Goal: Task Accomplishment & Management: Use online tool/utility

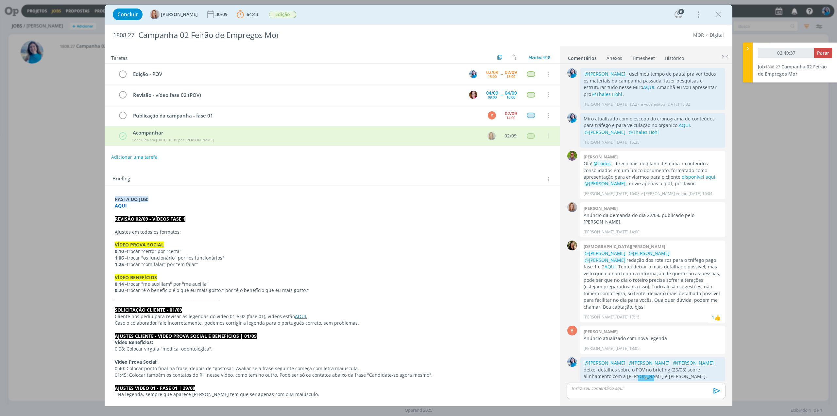
type input "02:49:38"
click at [826, 55] on span "Parar" at bounding box center [823, 53] width 12 height 6
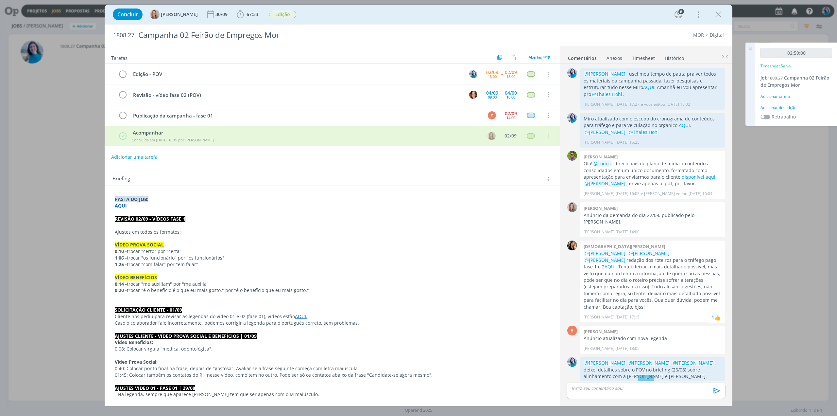
click at [789, 110] on div "Adicionar descrição" at bounding box center [797, 108] width 72 height 6
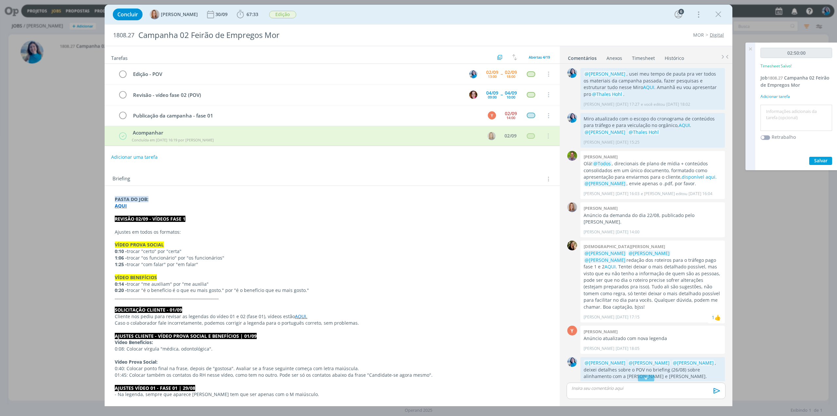
click at [793, 111] on textarea at bounding box center [796, 117] width 68 height 23
type textarea "edição do POV"
click at [823, 161] on span "Salvar" at bounding box center [820, 160] width 13 height 6
click at [249, 13] on span "67:33" at bounding box center [253, 14] width 12 height 6
click at [259, 28] on span "Iniciar" at bounding box center [262, 28] width 14 height 5
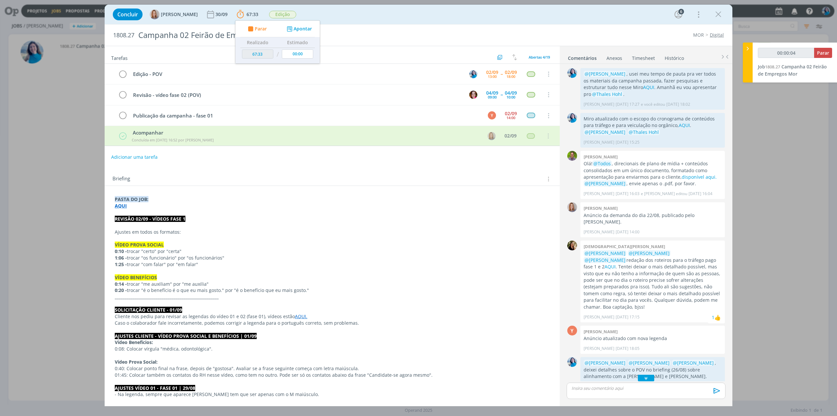
click at [641, 376] on div "dialog" at bounding box center [646, 377] width 16 height 7
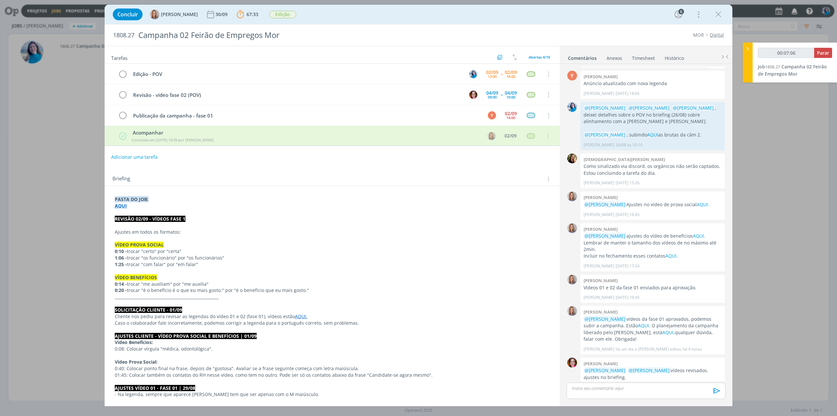
type input "00:07:07"
click at [748, 48] on icon at bounding box center [748, 48] width 7 height 7
click at [113, 34] on div "1808.27 Campanha 02 Feirão de Empregos Mor" at bounding box center [290, 35] width 360 height 21
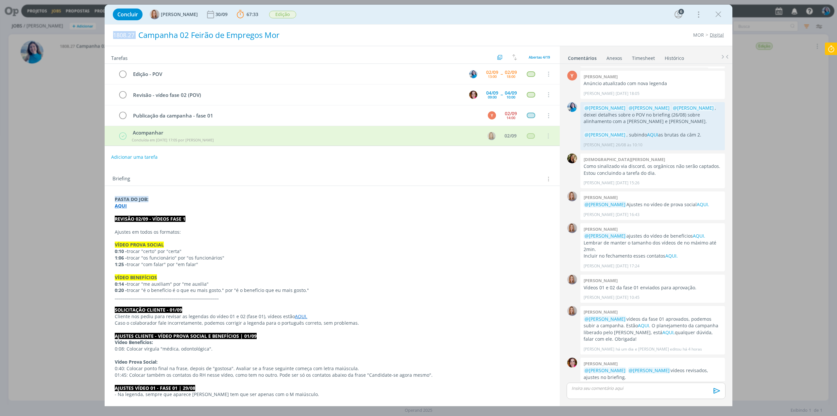
drag, startPoint x: 113, startPoint y: 34, endPoint x: 142, endPoint y: 33, distance: 28.5
click at [142, 33] on h2 "1808.27 Campanha 02 Feirão de Empregos Mor" at bounding box center [289, 35] width 353 height 21
copy span "1808.27"
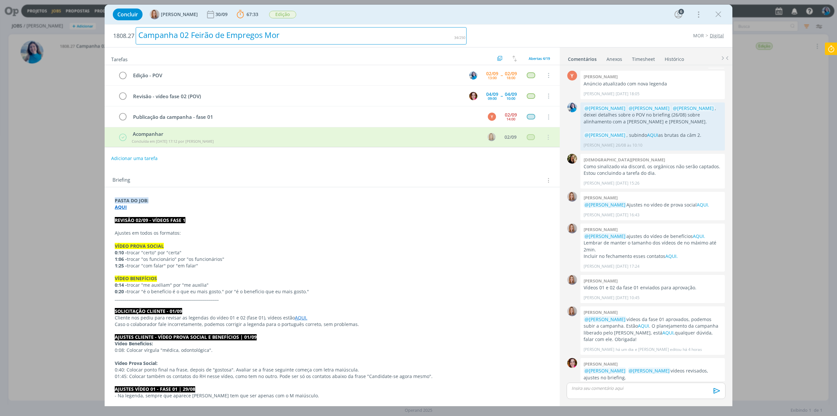
click at [315, 25] on h2 "1808.27 Campanha 02 Feirão de Empregos Mor" at bounding box center [289, 36] width 353 height 23
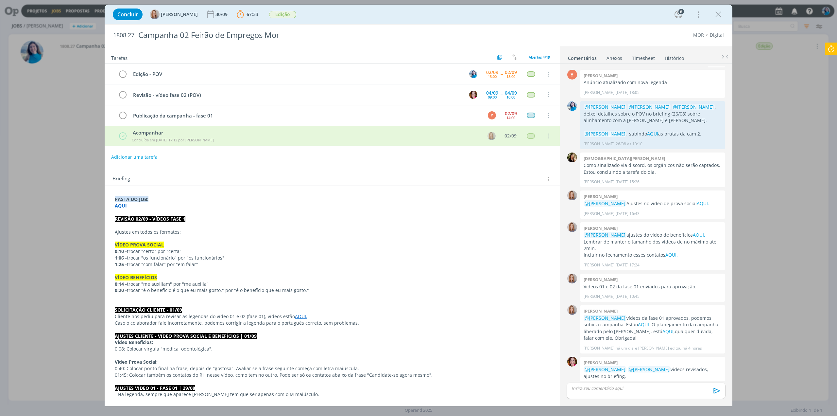
click at [359, 18] on div "Concluir [PERSON_NAME] 30/09 67:33 Parar Apontar Data * [DATE] Horas * 00:00 [P…" at bounding box center [419, 15] width 618 height 16
click at [832, 52] on icon at bounding box center [831, 49] width 12 height 13
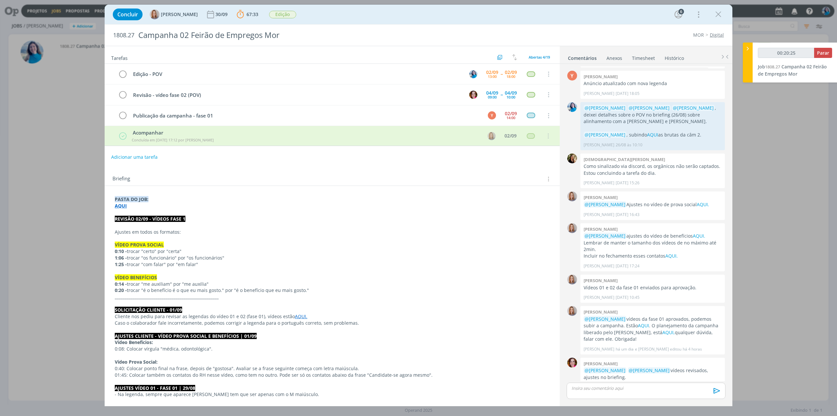
click at [484, 29] on div "1808.27 Campanha 02 Feirão de Empregos Mor MOR Digital" at bounding box center [419, 35] width 628 height 21
type input "00:22:43"
